Goal: Consume media (video, audio)

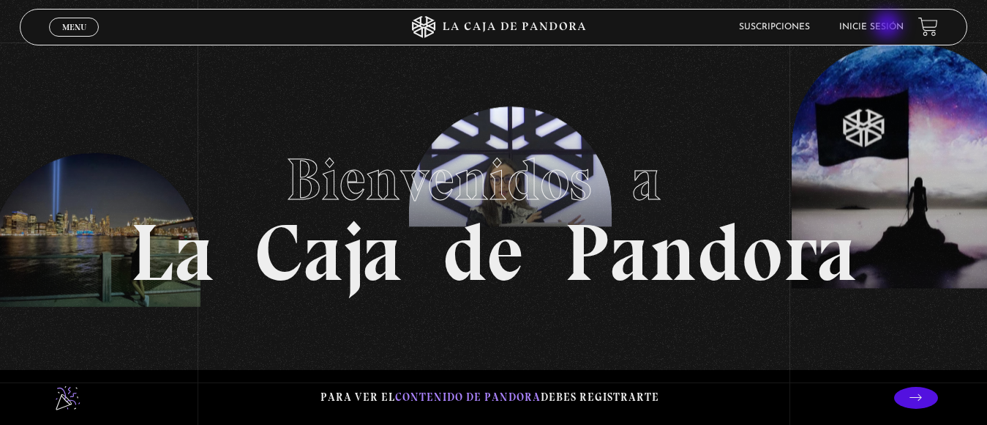
click at [889, 26] on link "Inicie sesión" at bounding box center [872, 27] width 64 height 9
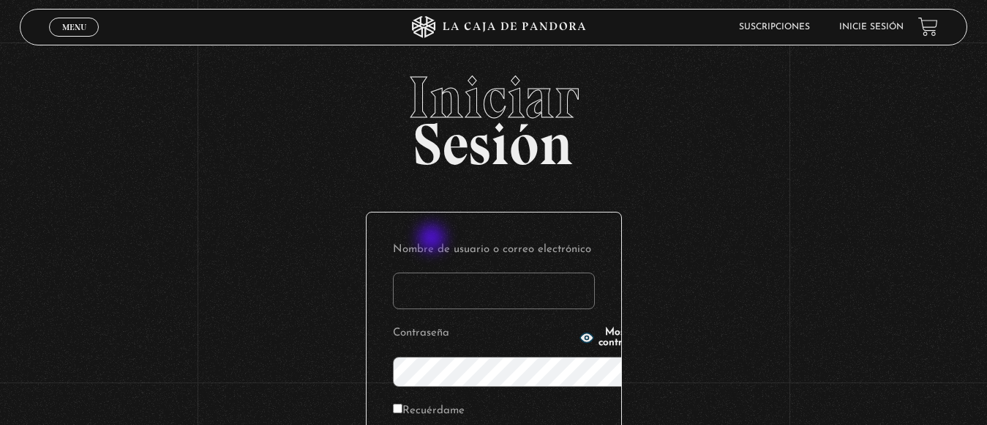
click at [433, 272] on input "Nombre de usuario o correo electrónico" at bounding box center [494, 290] width 202 height 37
type input "jona.g86@hotmail.com"
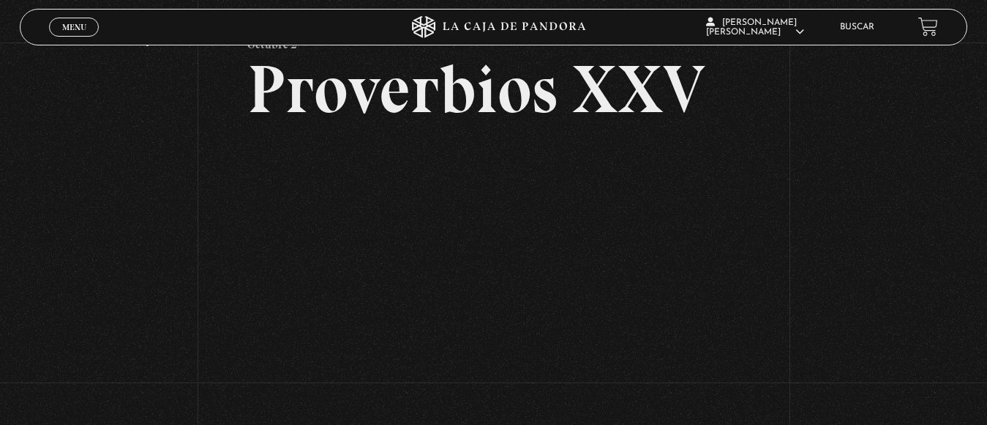
scroll to position [88, 0]
